Goal: Task Accomplishment & Management: Use online tool/utility

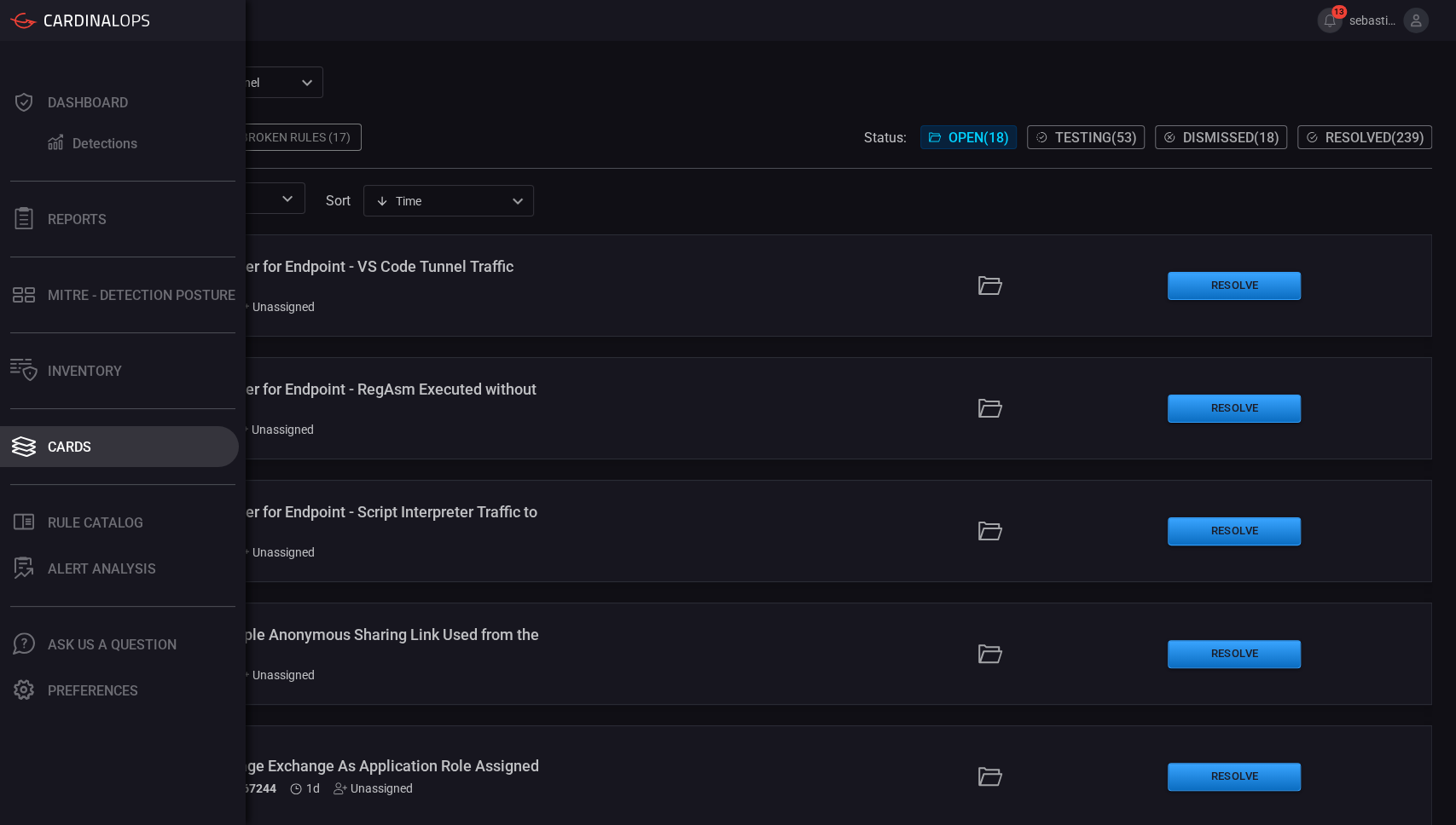
click at [70, 439] on div "Cards" at bounding box center [69, 447] width 44 height 16
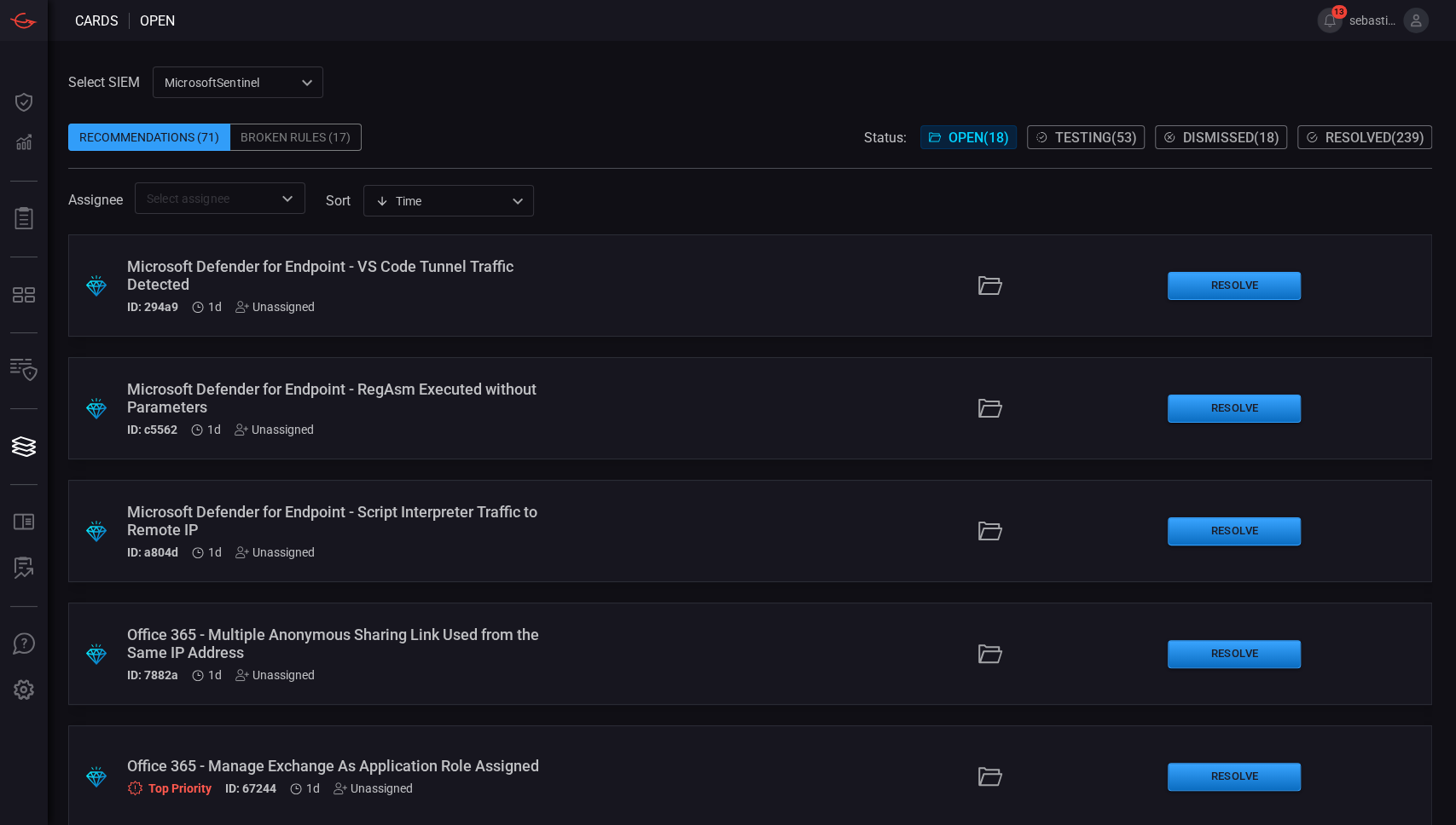
click at [1078, 140] on span "Testing ( 53 )" at bounding box center [1095, 137] width 82 height 16
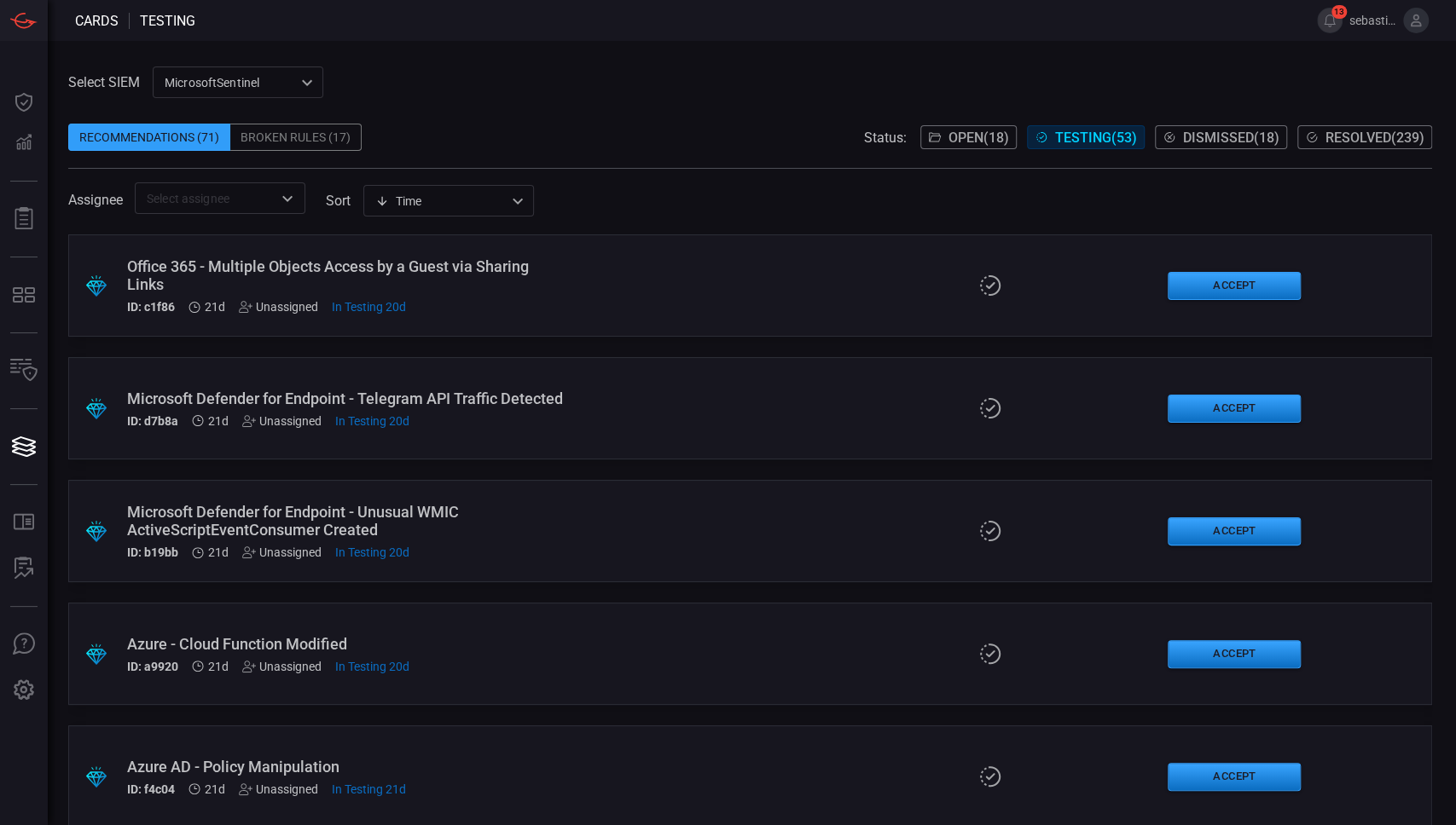
scroll to position [1340, 0]
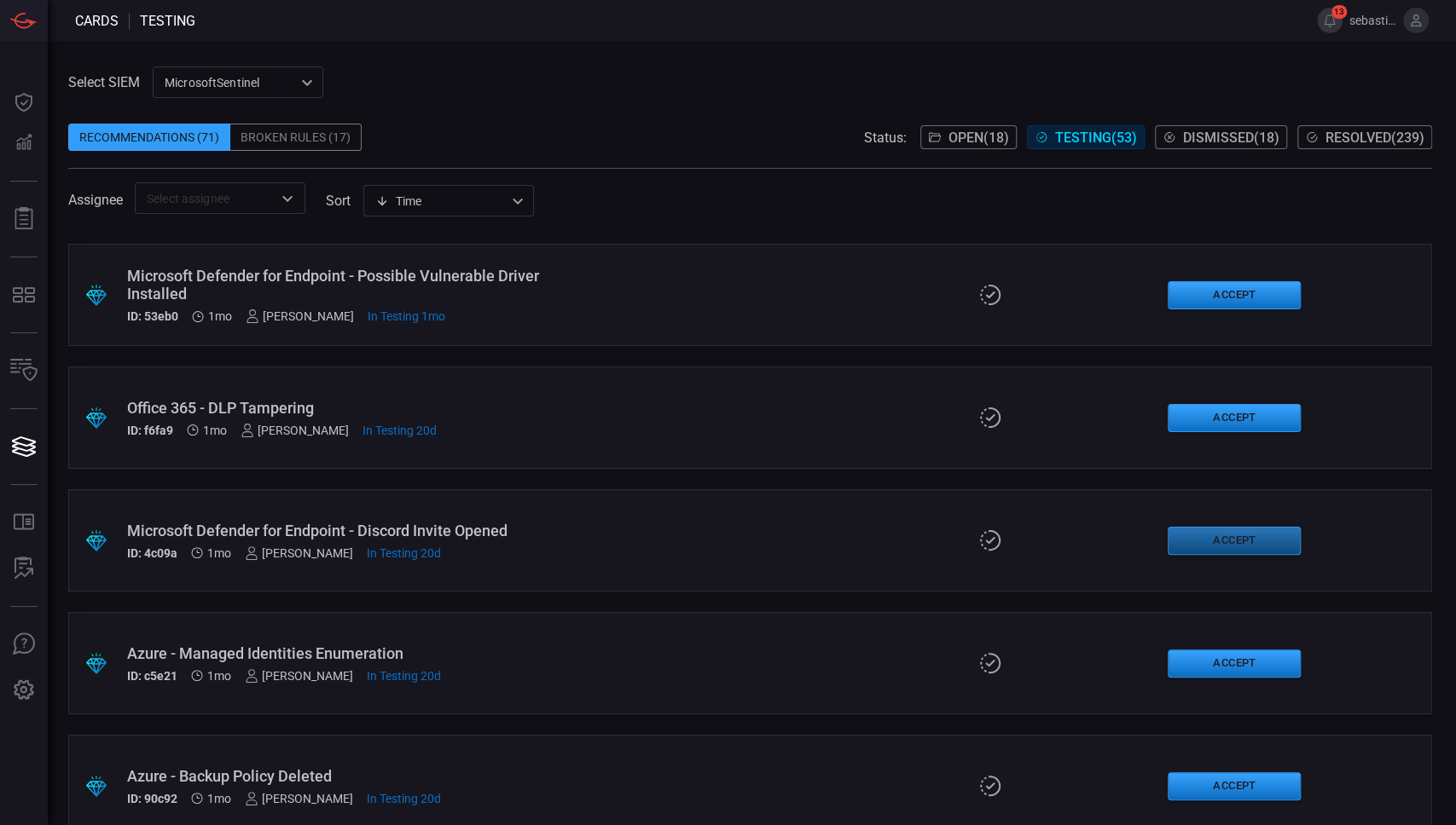
click at [1225, 539] on button "Accept" at bounding box center [1233, 540] width 133 height 28
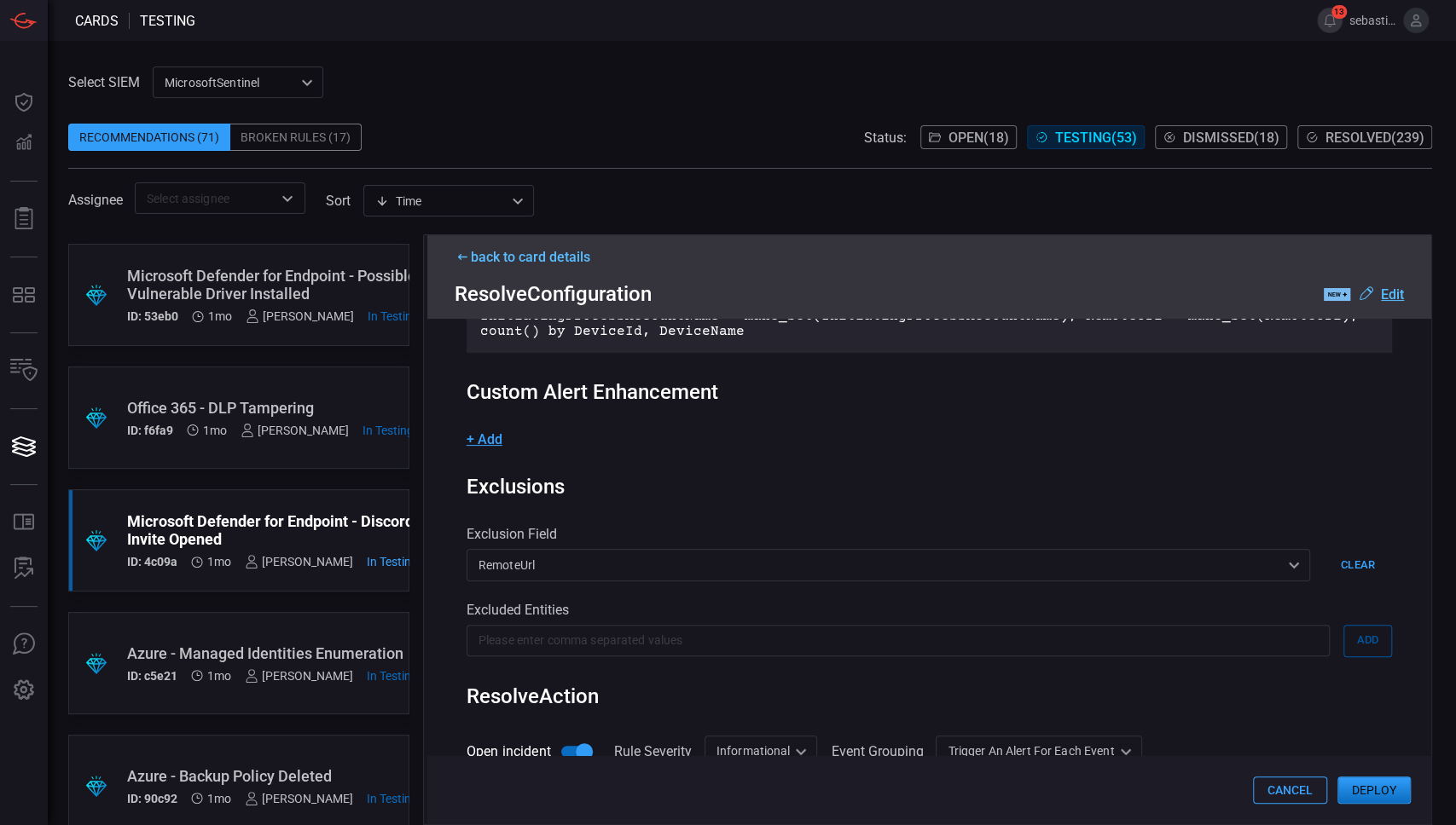
scroll to position [667, 0]
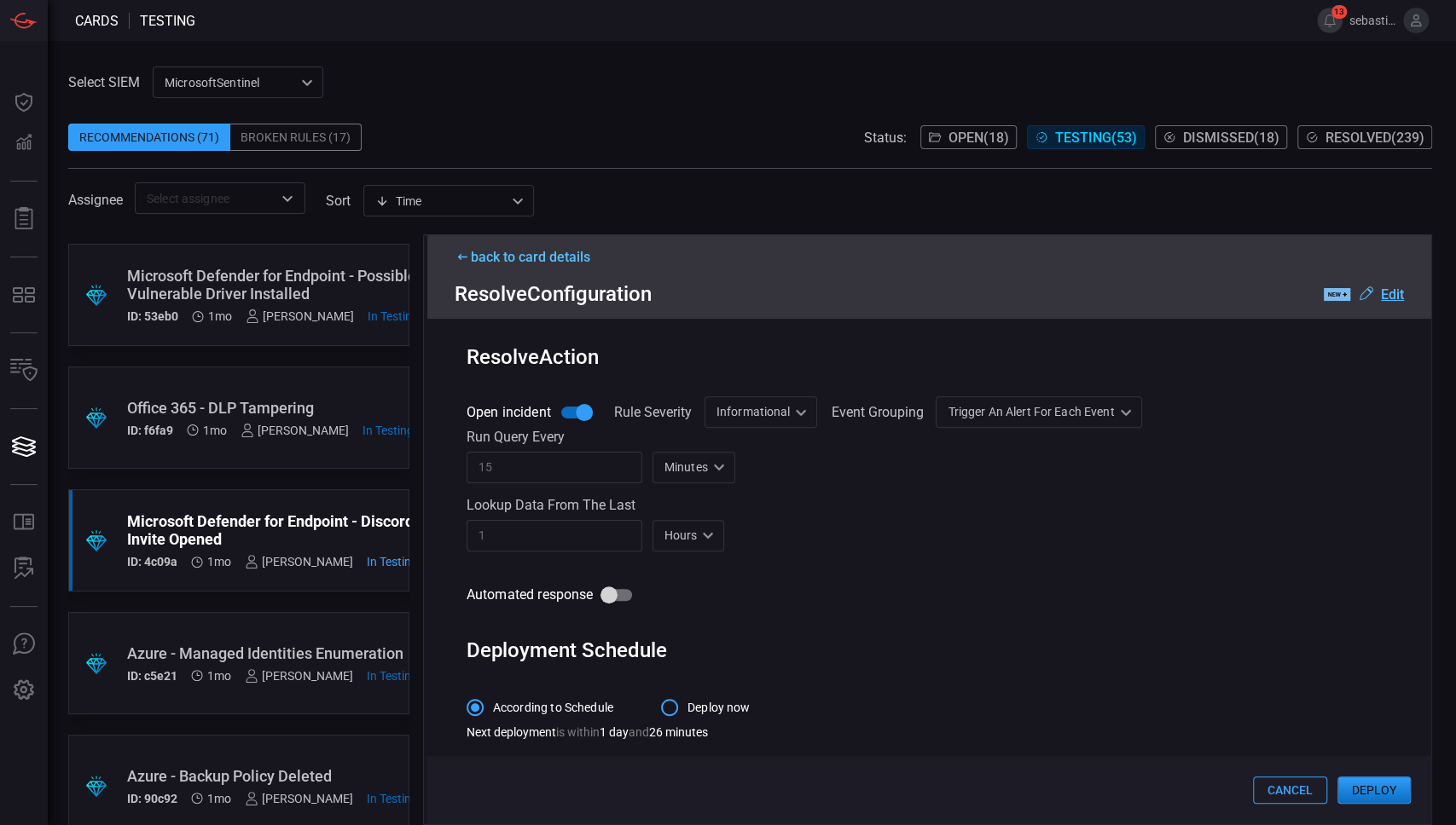
click at [564, 472] on input "15" at bounding box center [554, 467] width 175 height 32
click at [1380, 717] on button "Deploy" at bounding box center [1373, 790] width 73 height 27
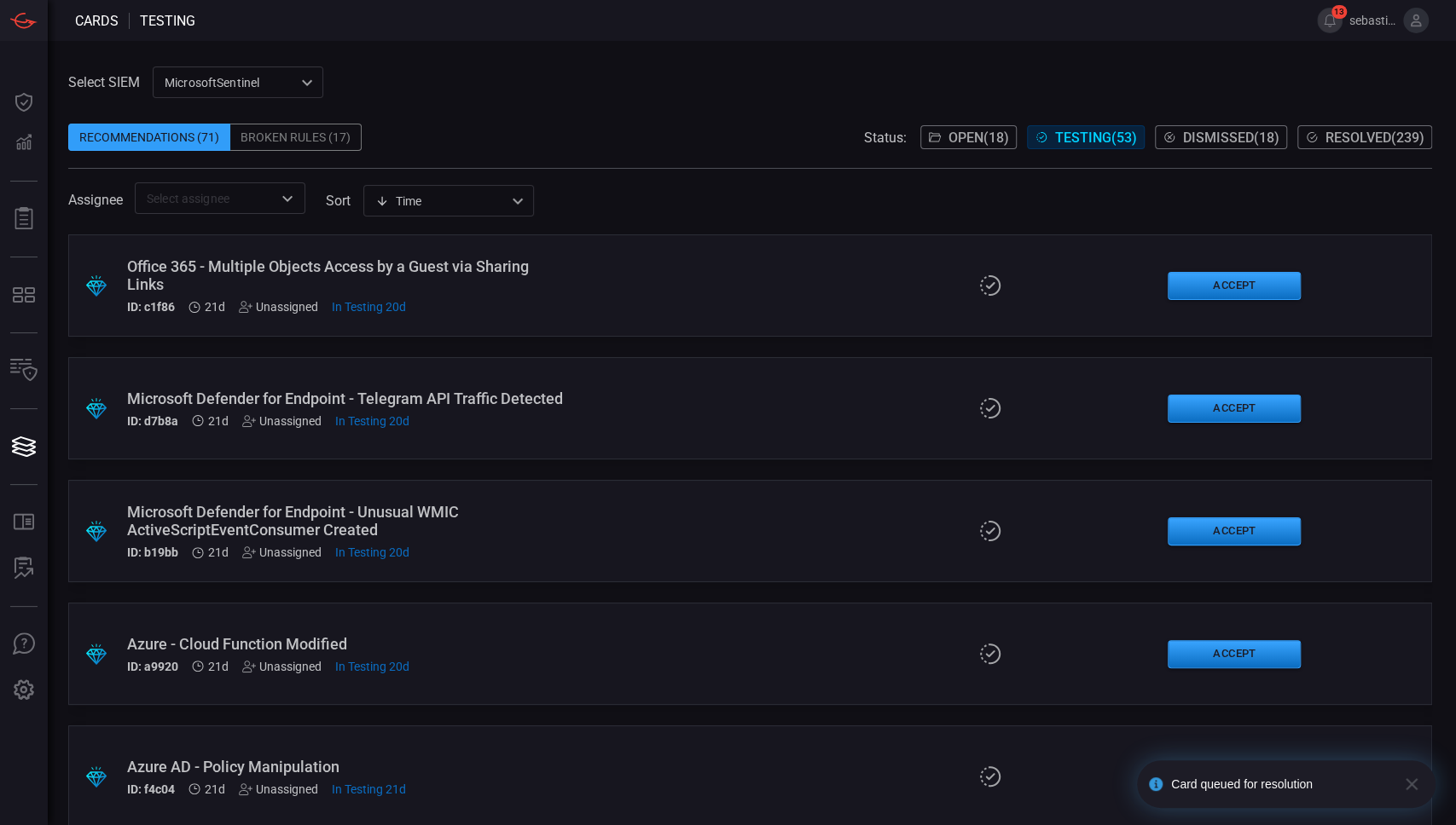
scroll to position [1464, 0]
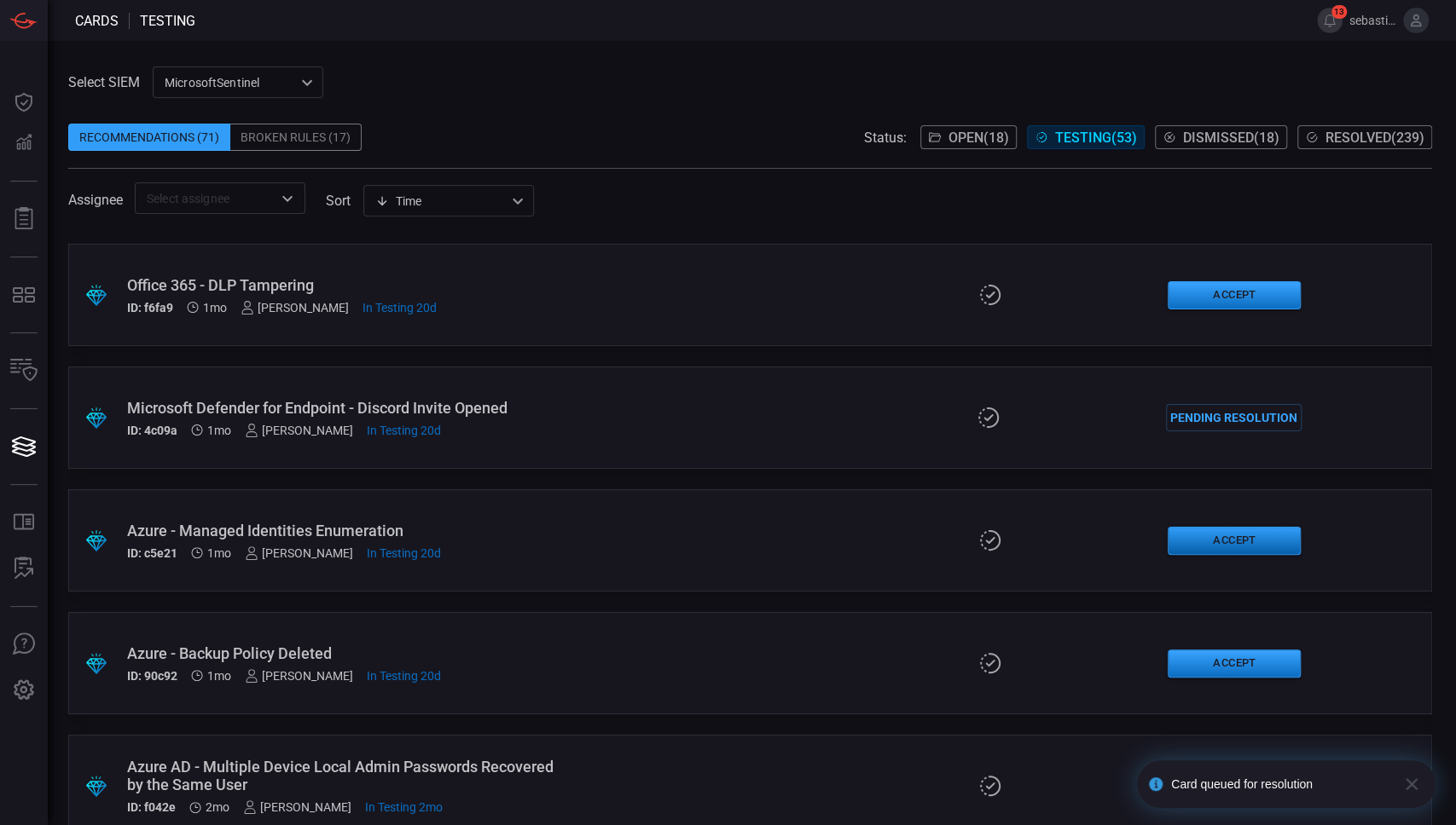
click at [1220, 535] on button "Accept" at bounding box center [1233, 540] width 133 height 28
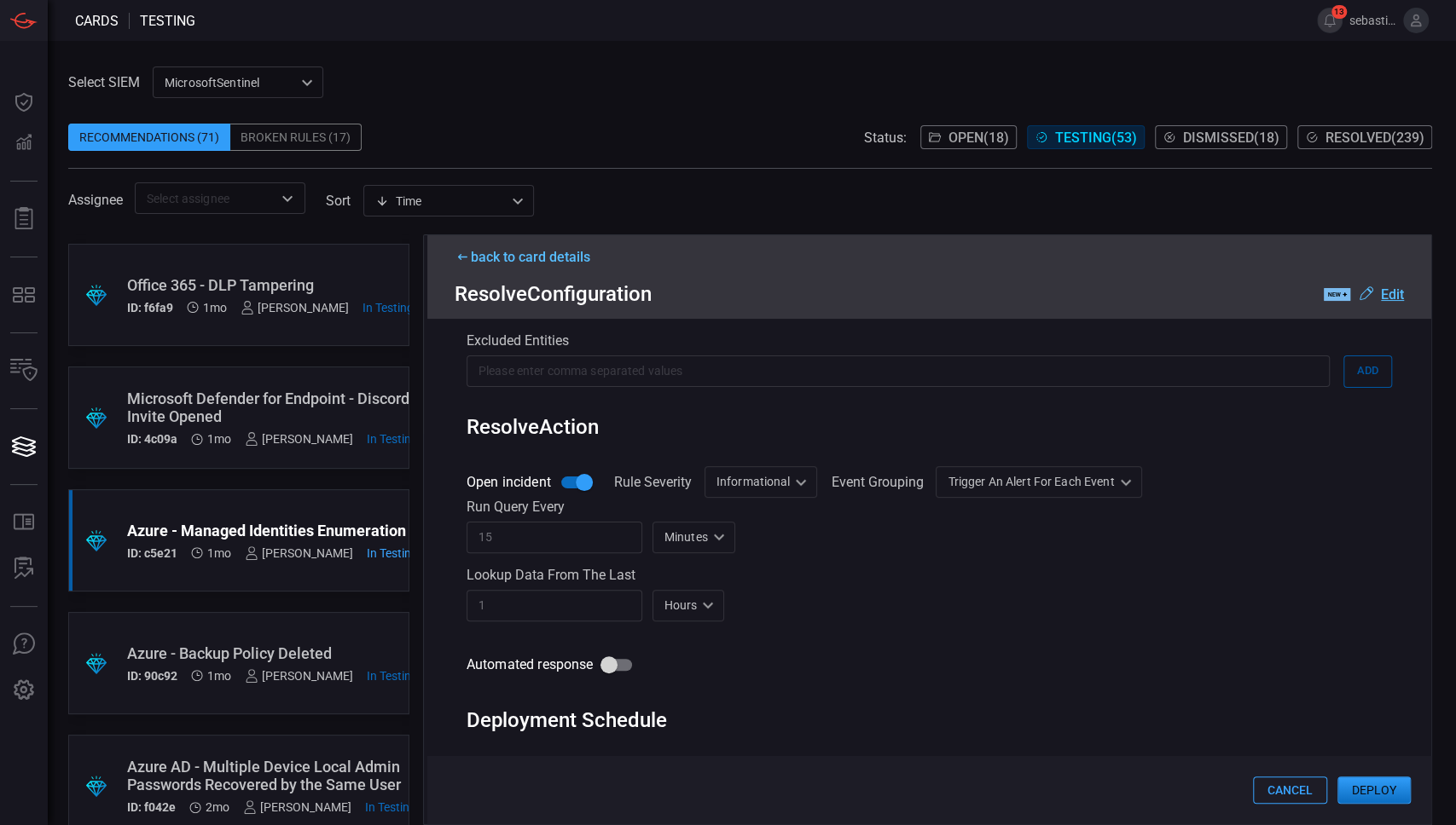
scroll to position [637, 0]
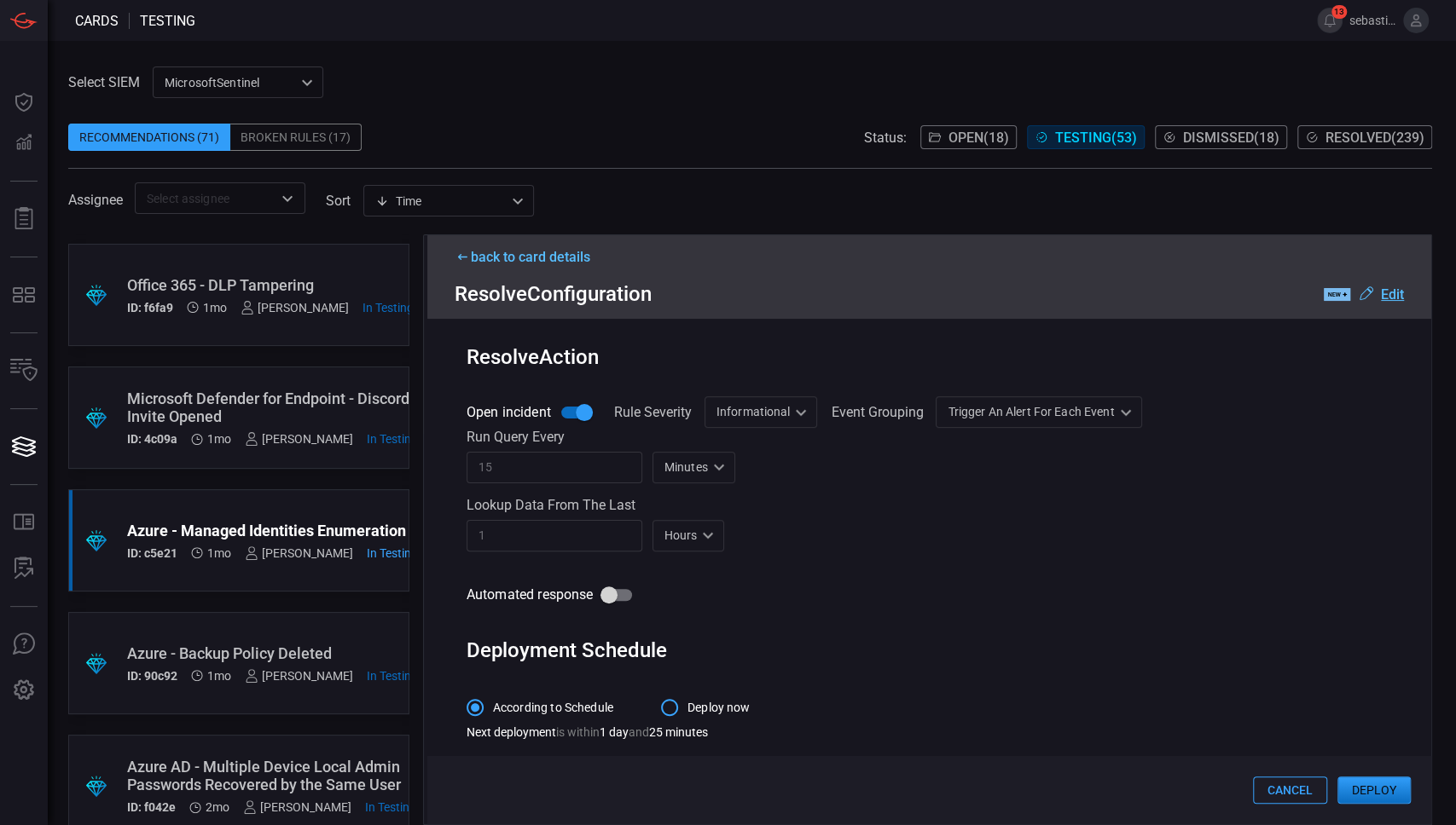
click at [875, 409] on label "Event Grouping" at bounding box center [876, 412] width 92 height 16
click at [1066, 409] on div "Trigger an alert for each event AlertPerResult ​" at bounding box center [1039, 412] width 206 height 32
click at [1120, 480] on li "Trigger an alert for each event" at bounding box center [1037, 475] width 214 height 28
click at [979, 405] on div "Trigger an alert for each event AlertPerResult ​" at bounding box center [1039, 412] width 206 height 32
click at [1360, 717] on div at bounding box center [728, 412] width 1456 height 825
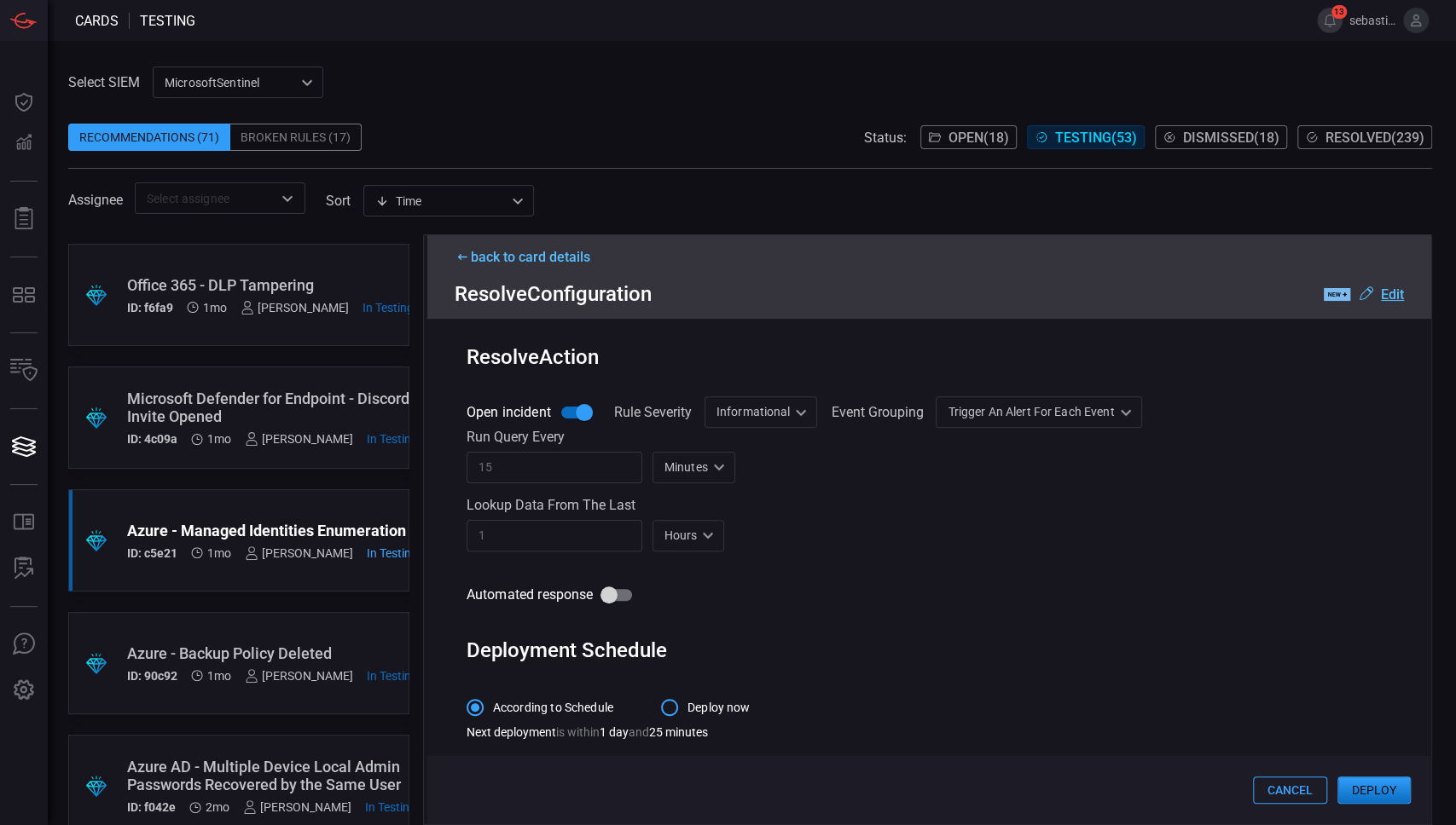
click at [1378, 717] on button "Deploy" at bounding box center [1373, 790] width 73 height 27
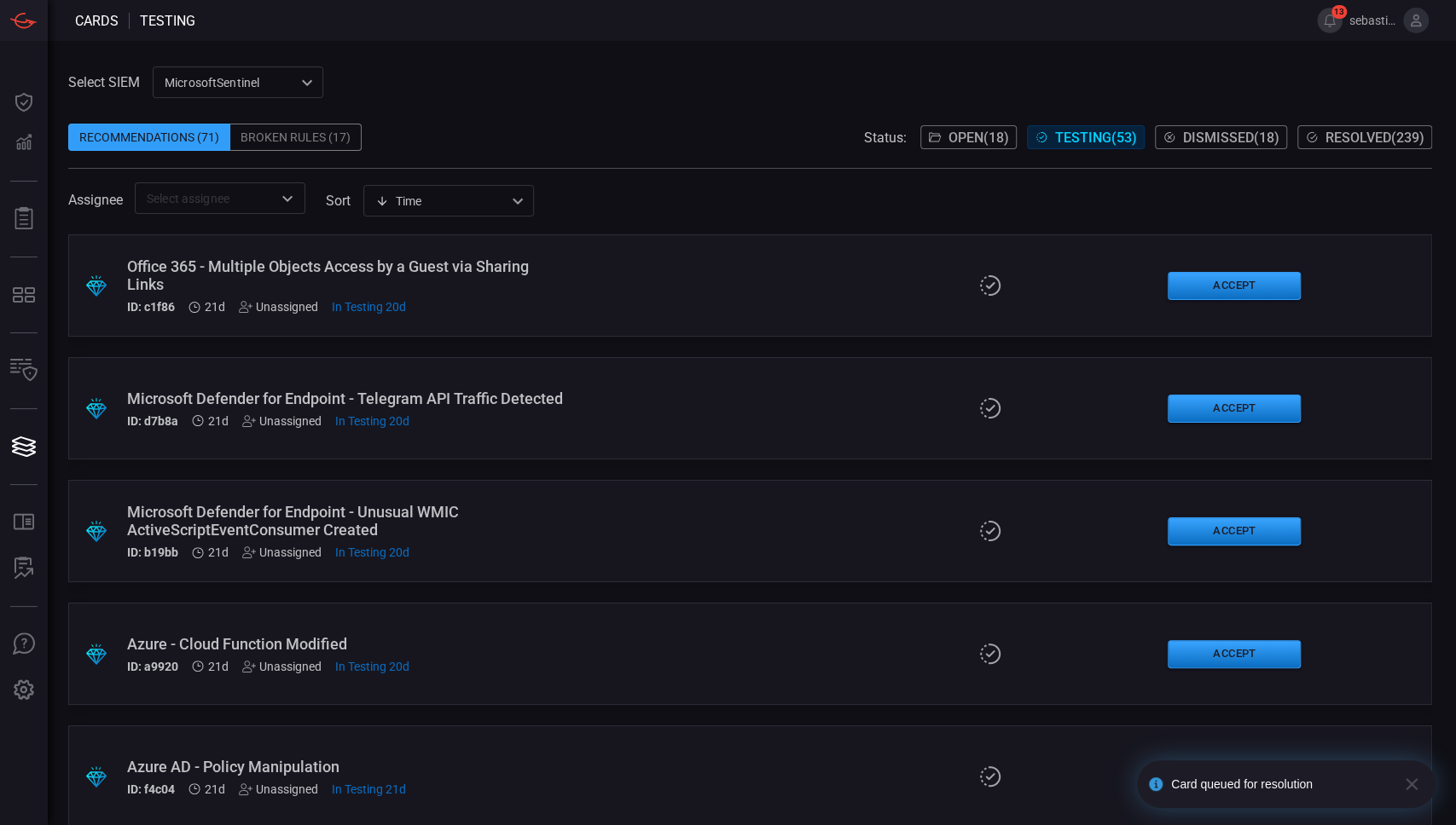
scroll to position [1586, 0]
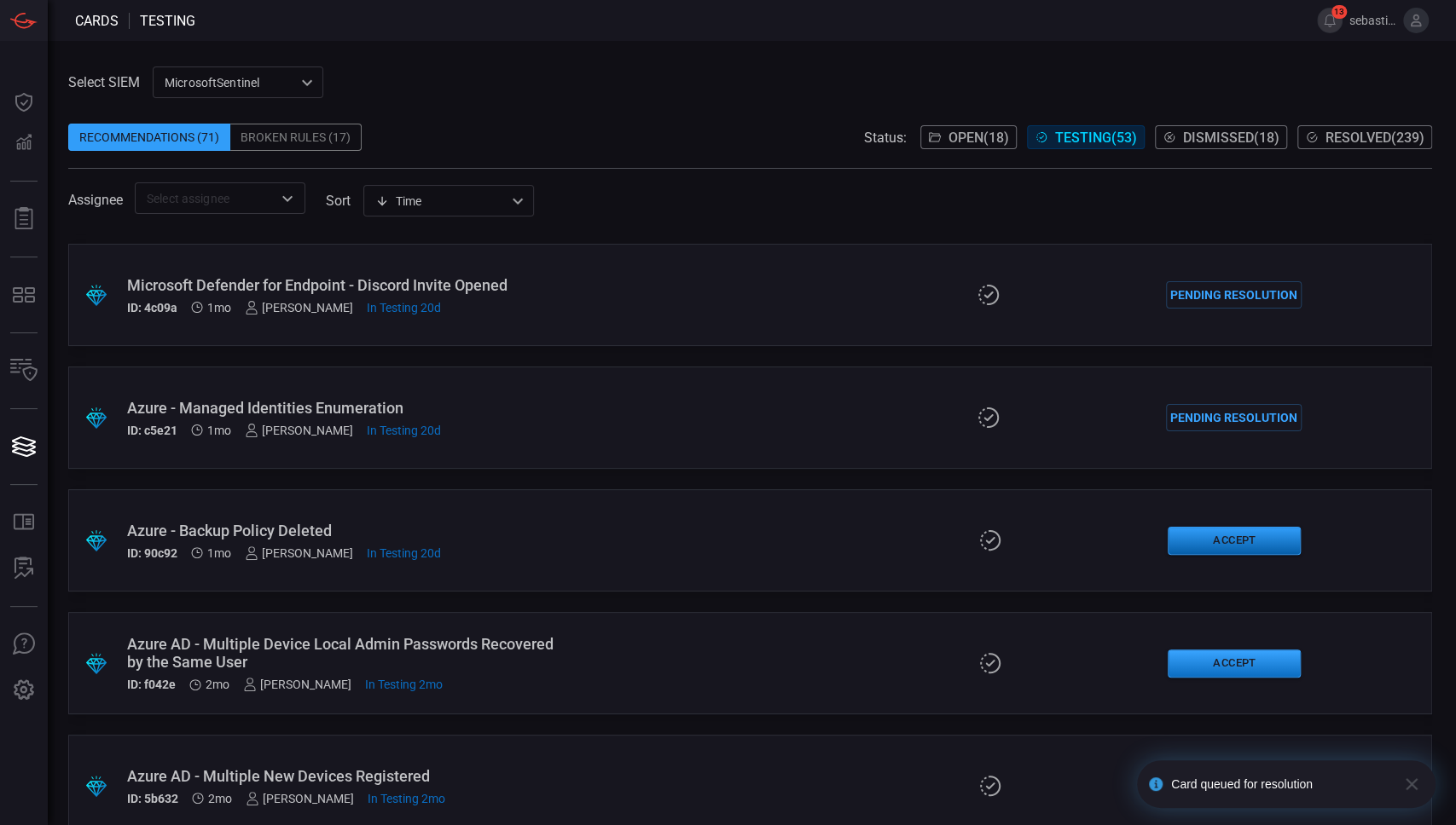
click at [1194, 546] on button "Accept" at bounding box center [1233, 540] width 133 height 28
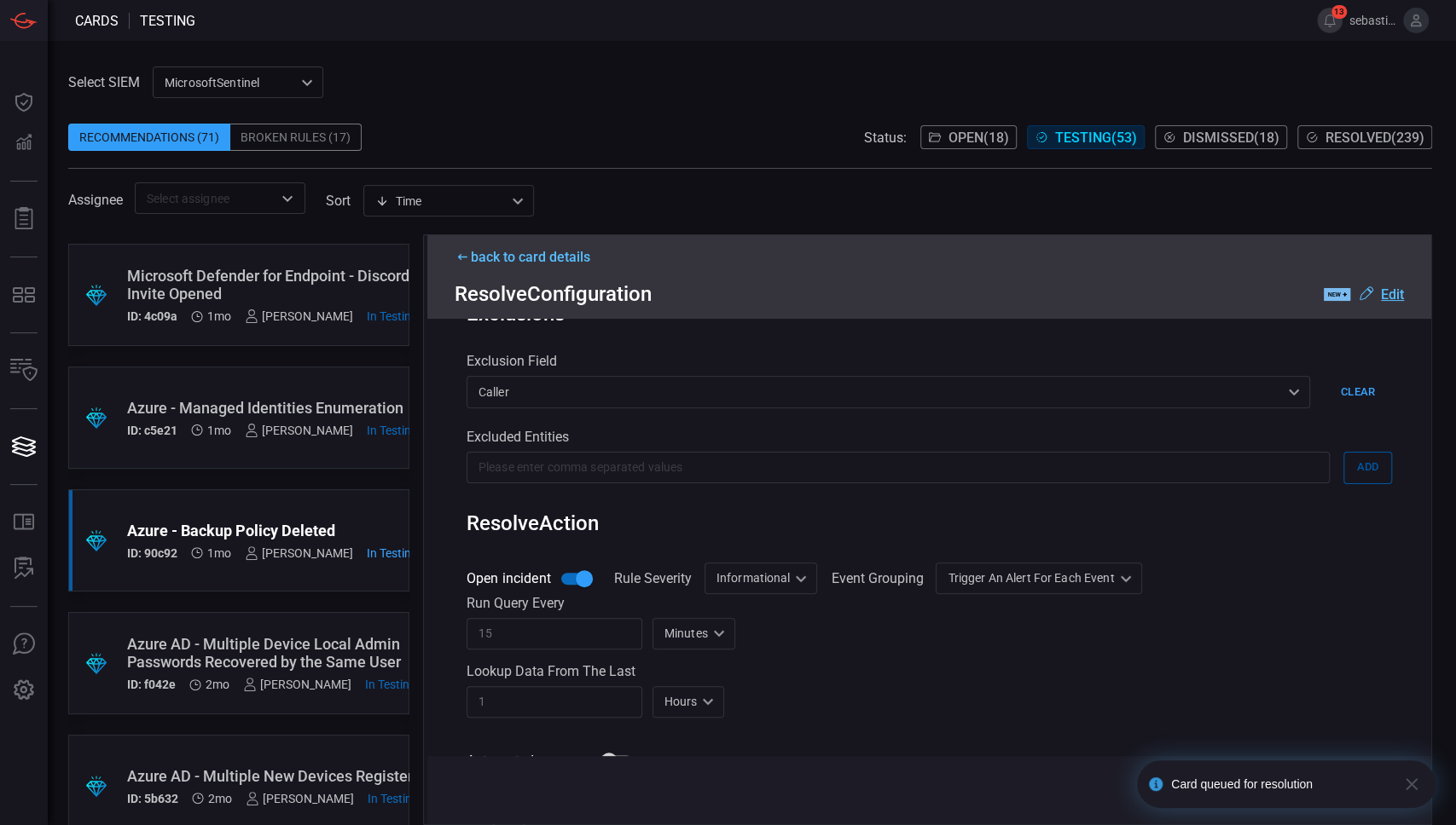
scroll to position [652, 0]
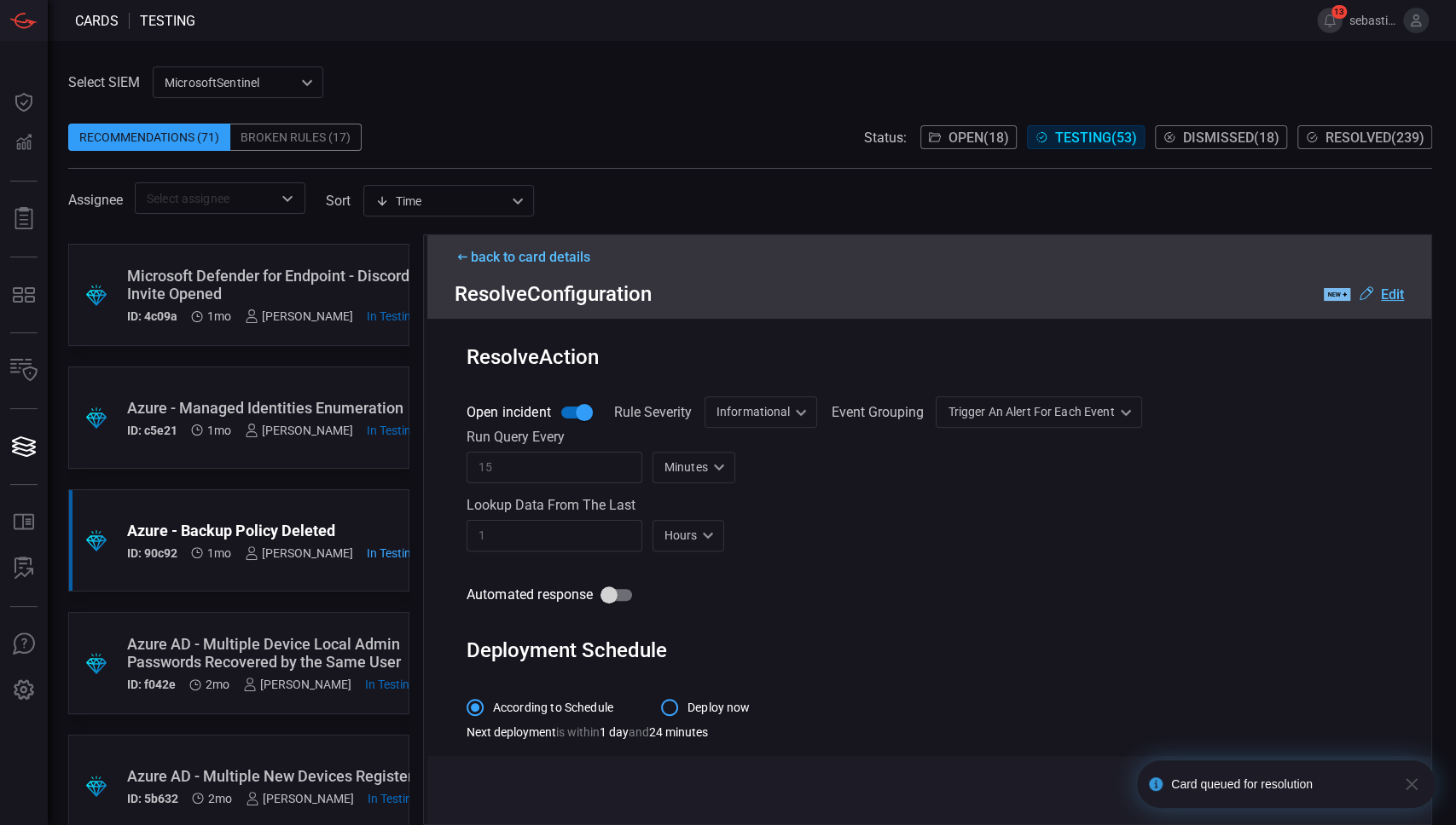
click at [1411, 717] on icon "button" at bounding box center [1411, 784] width 20 height 20
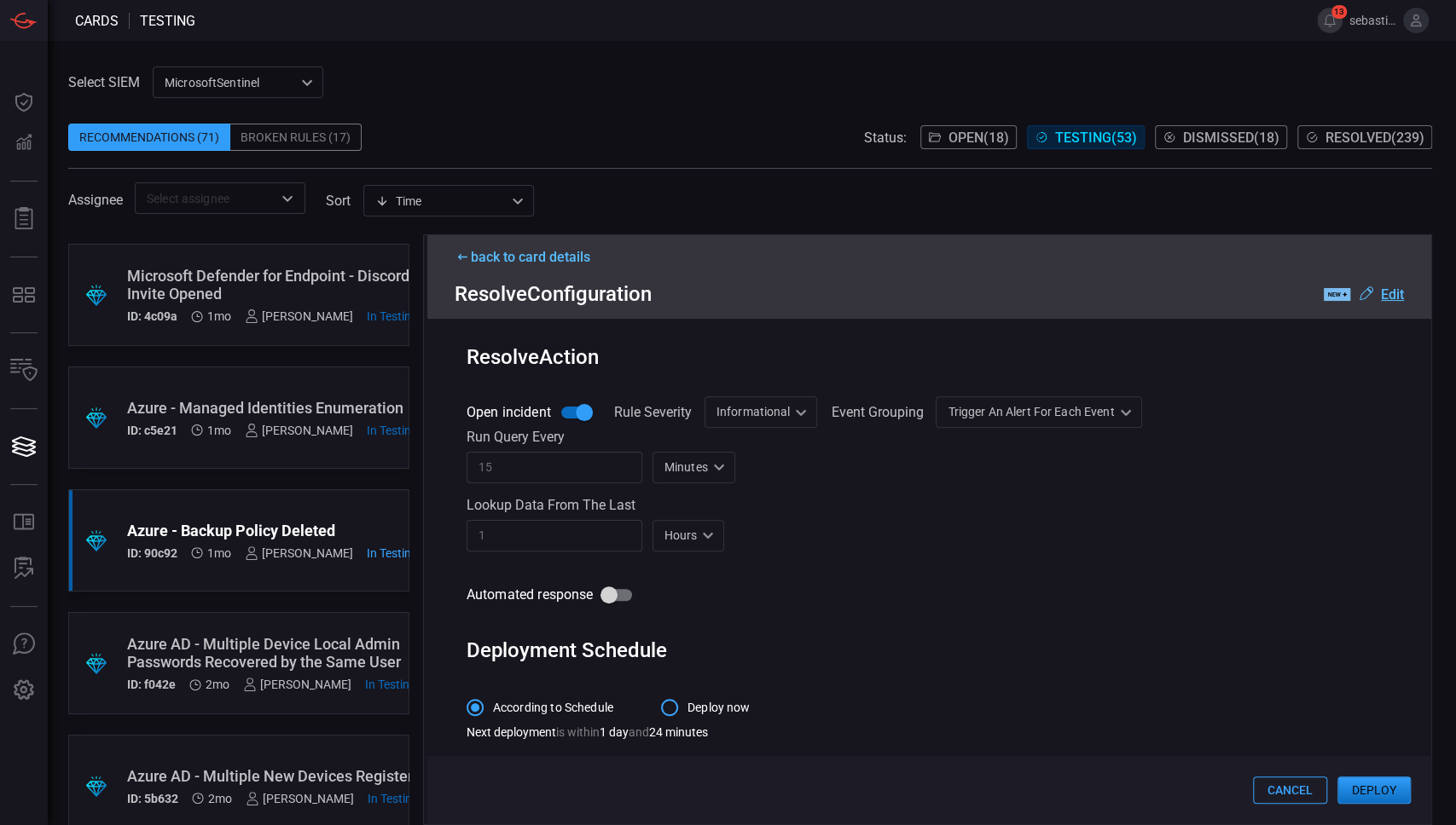
click at [1378, 717] on button "Deploy" at bounding box center [1373, 790] width 73 height 27
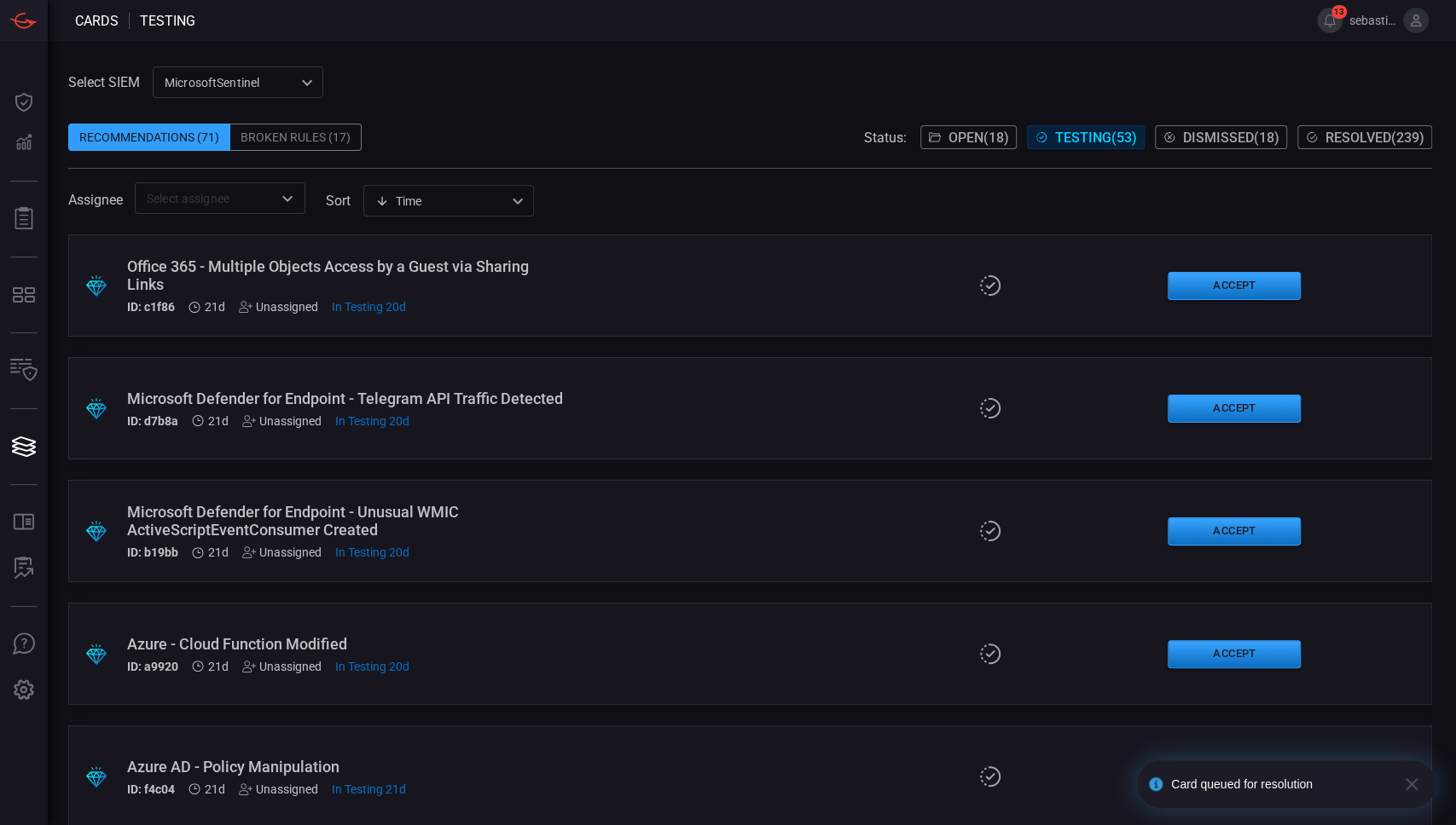
click at [969, 136] on span "Open ( 18 )" at bounding box center [978, 137] width 60 height 16
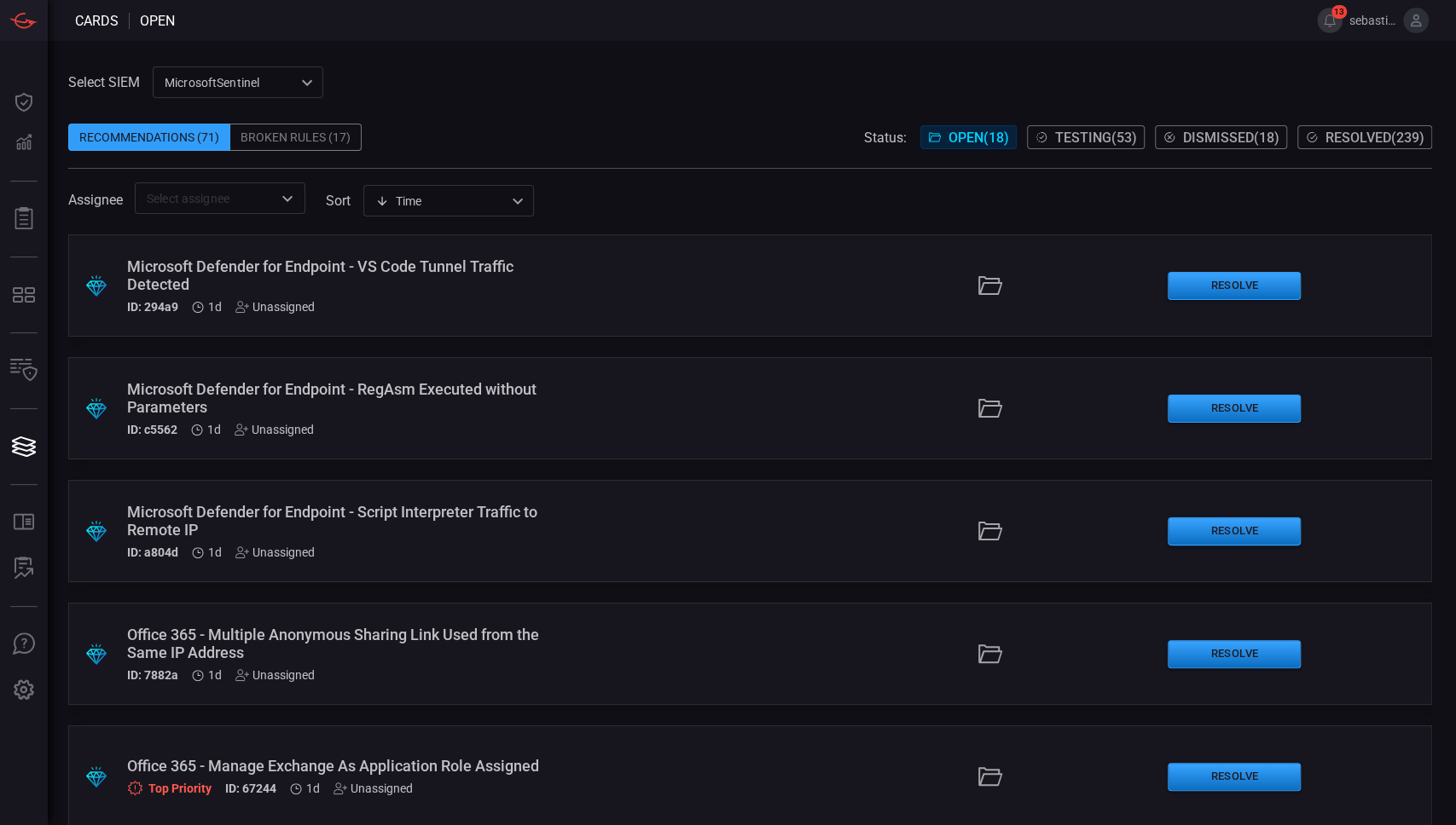
click at [259, 183] on div "​" at bounding box center [220, 198] width 171 height 32
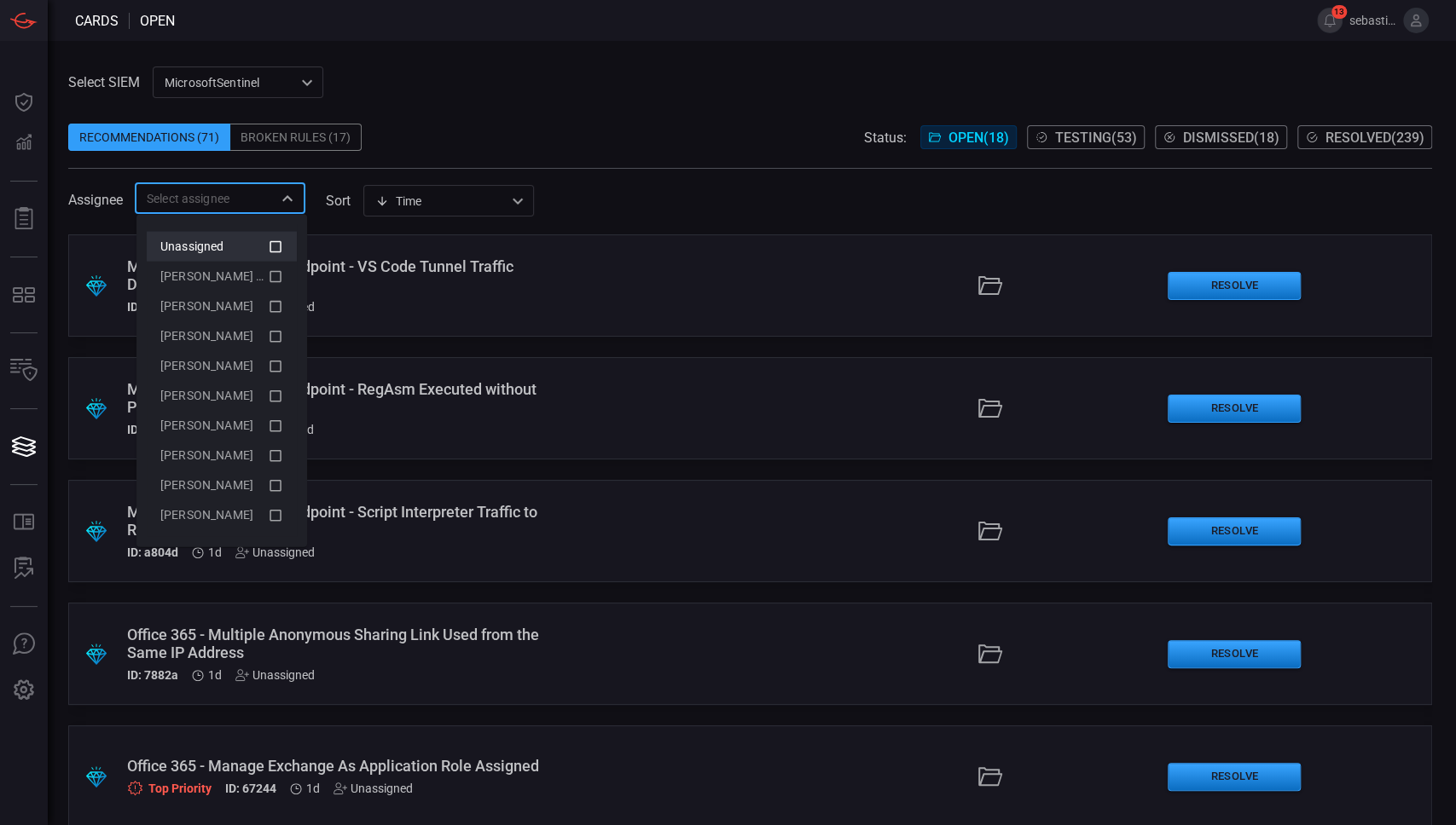
click at [228, 238] on div "Unassigned" at bounding box center [214, 247] width 108 height 18
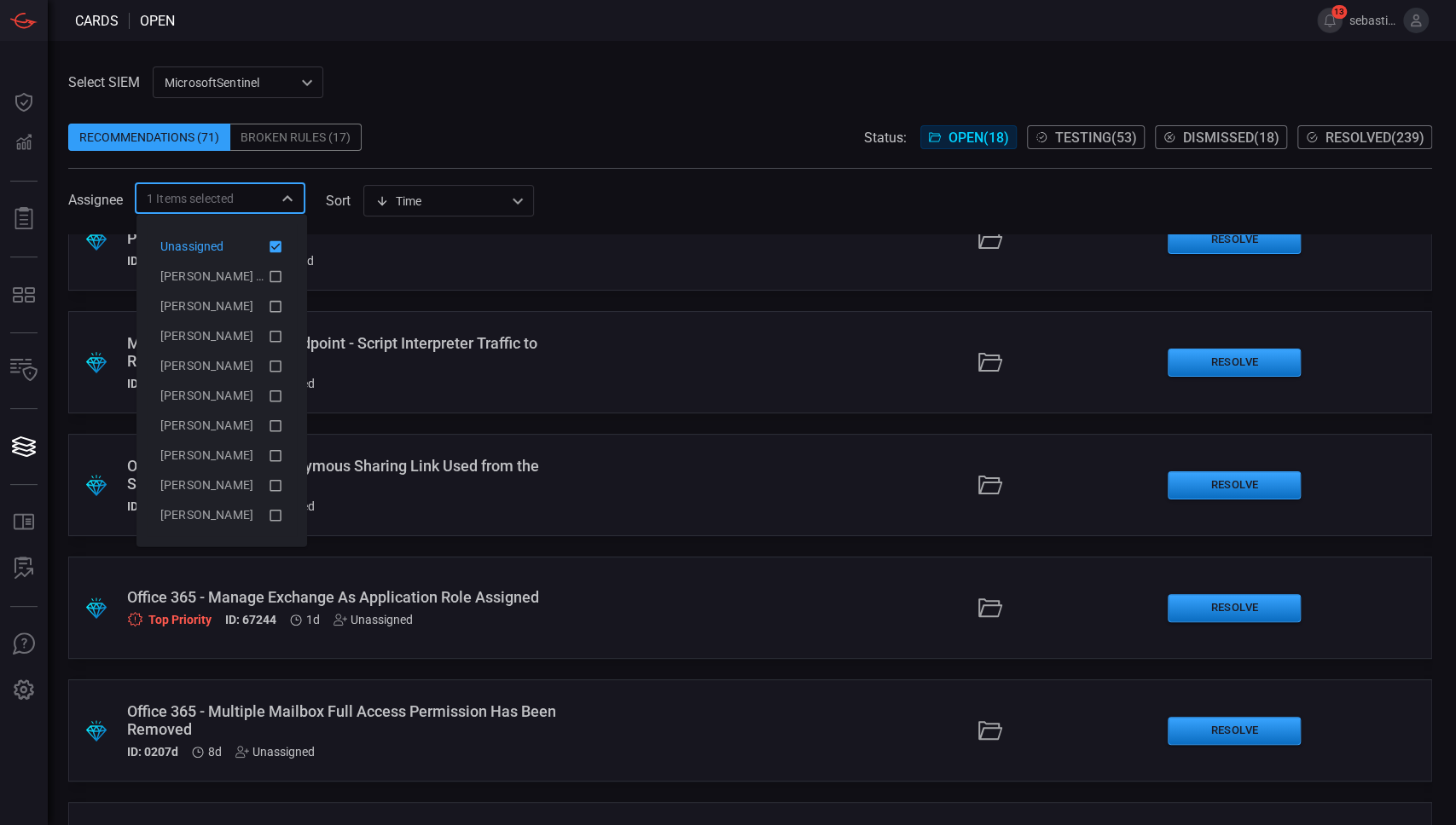
scroll to position [269, 0]
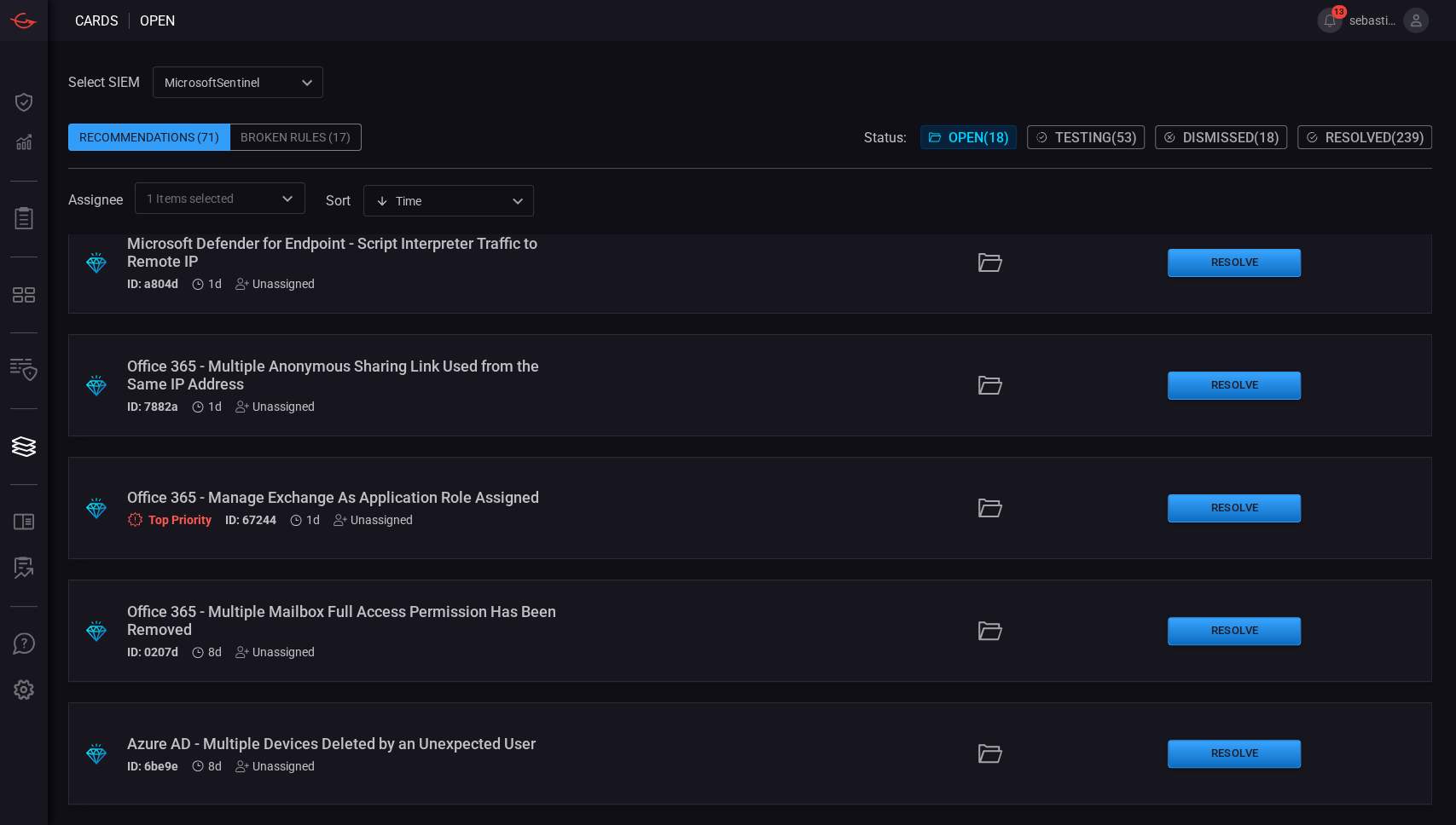
click at [72, 717] on div ".suggested_cards_icon{fill:url(#suggested_cards_icon);} Microsoft Defender for …" at bounding box center [750, 529] width 1363 height 590
click at [353, 717] on div "Azure AD - Multiple Devices Deleted by an Unexpected User" at bounding box center [347, 743] width 440 height 18
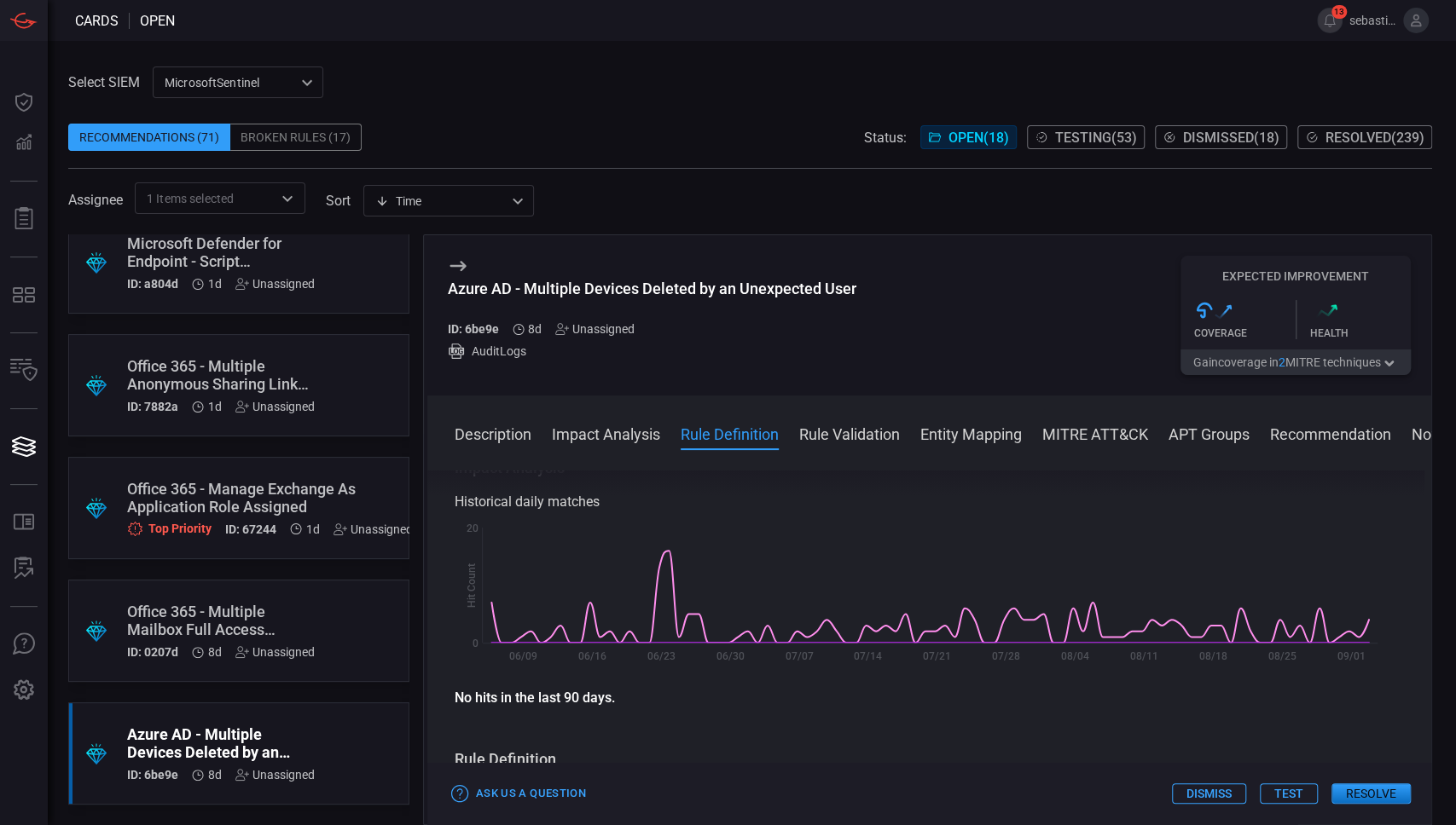
scroll to position [567, 0]
